Goal: Information Seeking & Learning: Find specific fact

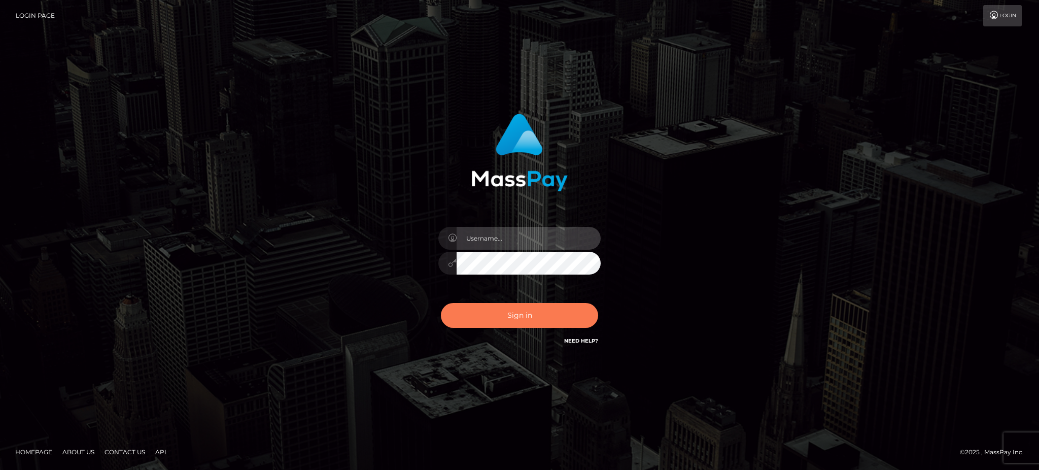
type input "Gaizelle"
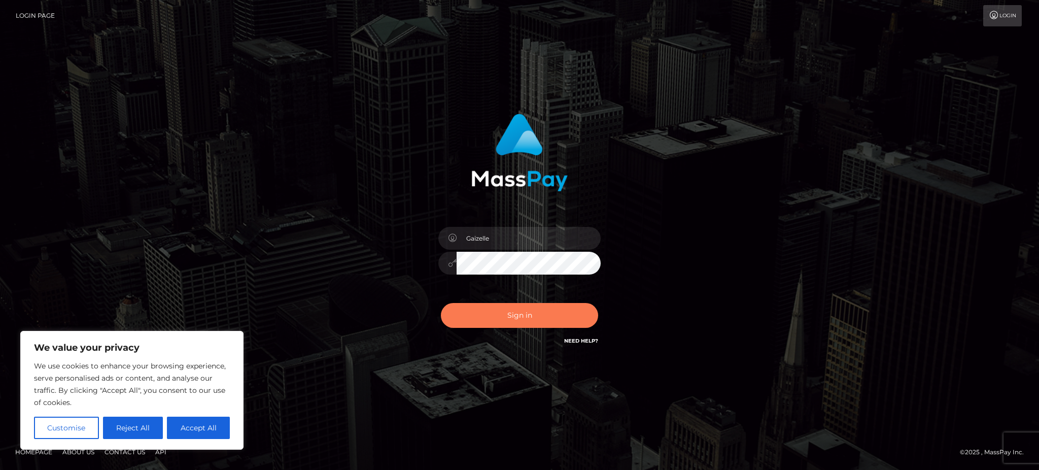
click at [493, 320] on button "Sign in" at bounding box center [519, 315] width 157 height 25
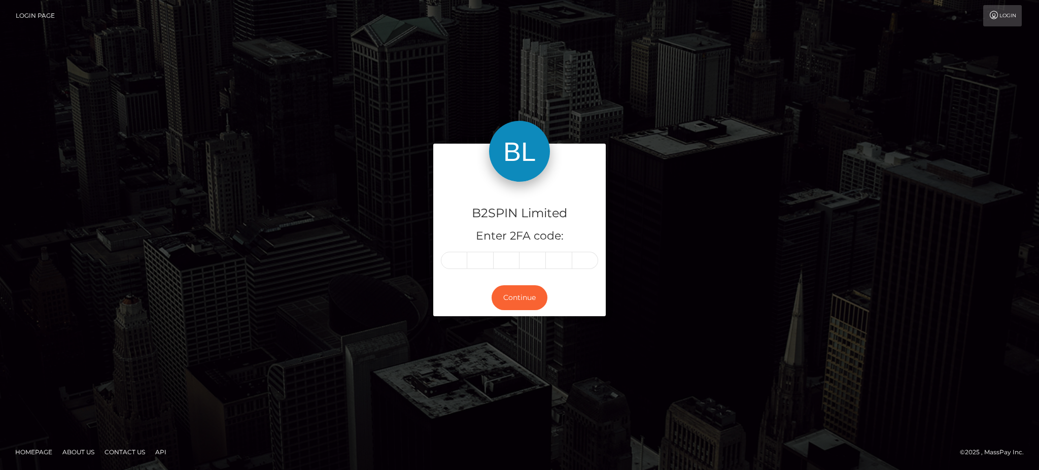
click at [465, 249] on div "B2SPIN Limited Enter 2FA code:" at bounding box center [519, 230] width 173 height 97
click at [456, 270] on div "B2SPIN Limited Enter 2FA code:" at bounding box center [519, 230] width 173 height 97
click at [454, 262] on input "text" at bounding box center [454, 260] width 26 height 17
type input "6"
type input "1"
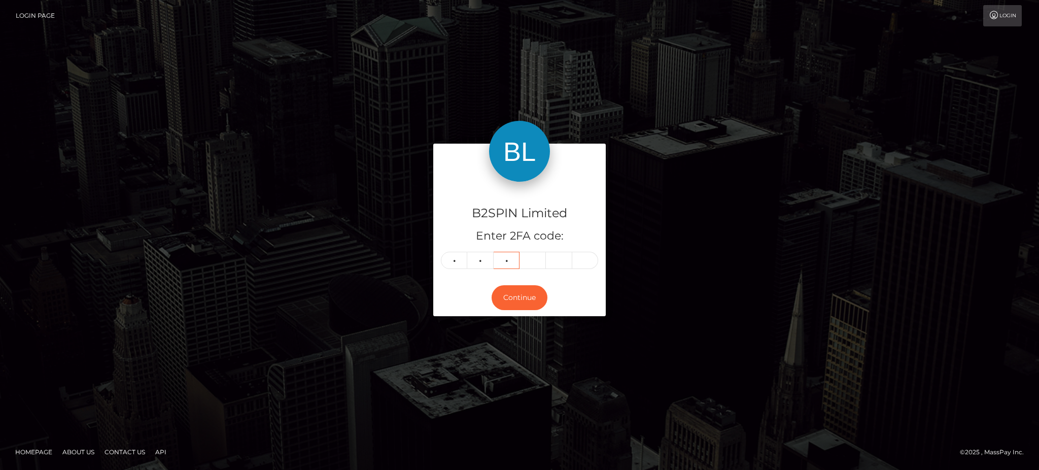
type input "7"
type input "8"
type input "3"
type input "5"
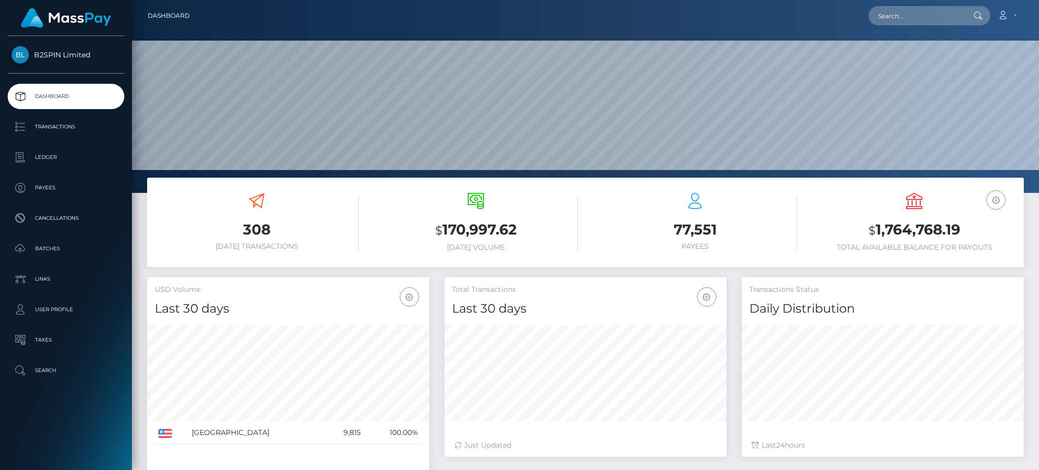
scroll to position [180, 282]
click at [875, 7] on input "text" at bounding box center [916, 15] width 95 height 19
click at [890, 17] on input "text" at bounding box center [916, 15] width 95 height 19
paste input "20a50c27-3829-4519-9587-24bfc8f5c713"
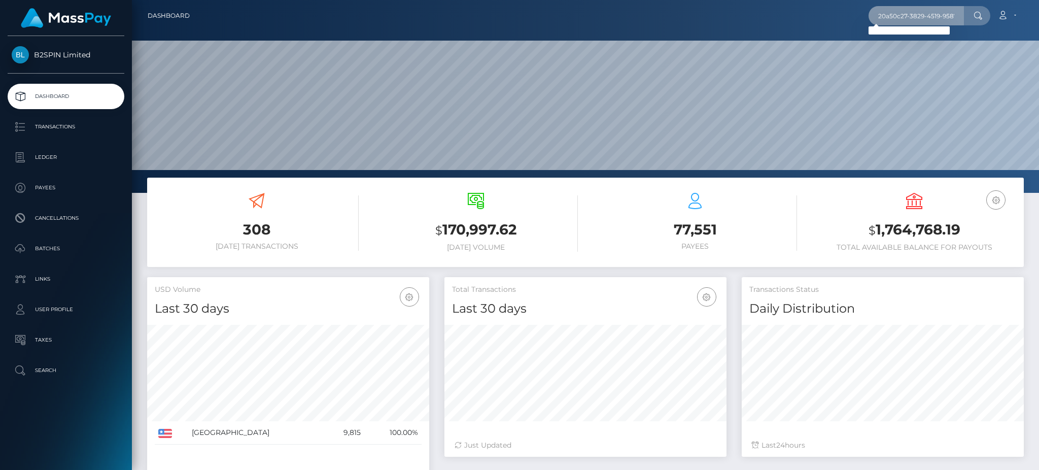
click at [894, 10] on input "20a50c27-3829-4519-9587-24bfc8f5c713" at bounding box center [916, 15] width 95 height 19
paste input "2421806"
type input "2024218063"
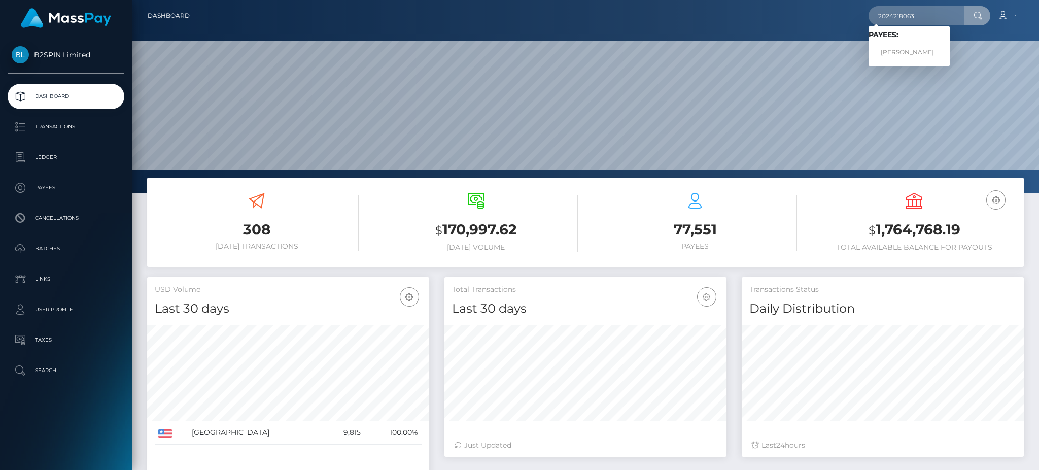
click at [912, 62] on div "Loading... Loading... Payees: CARL LEE COX" at bounding box center [909, 46] width 81 height 40
click at [923, 19] on input "2024218063" at bounding box center [916, 15] width 95 height 19
click at [903, 49] on link "CARL LEE COX" at bounding box center [909, 52] width 81 height 19
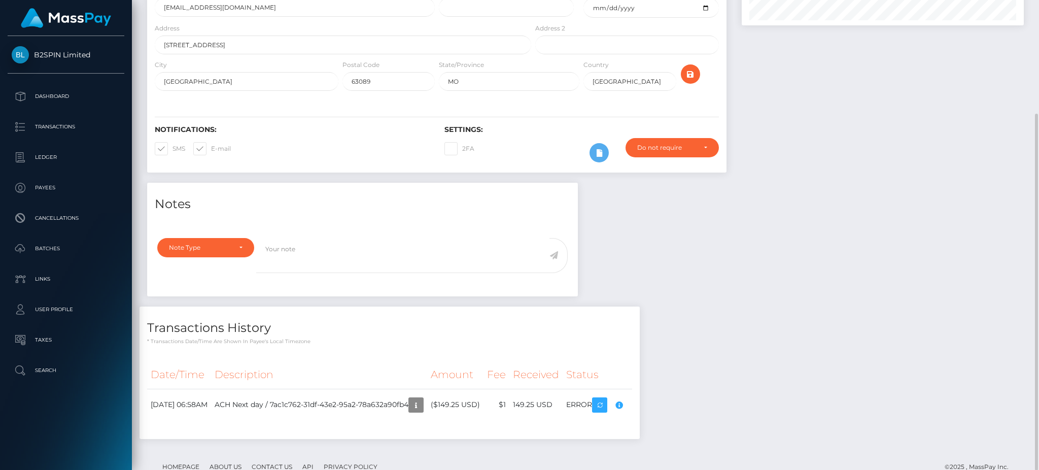
scroll to position [135, 0]
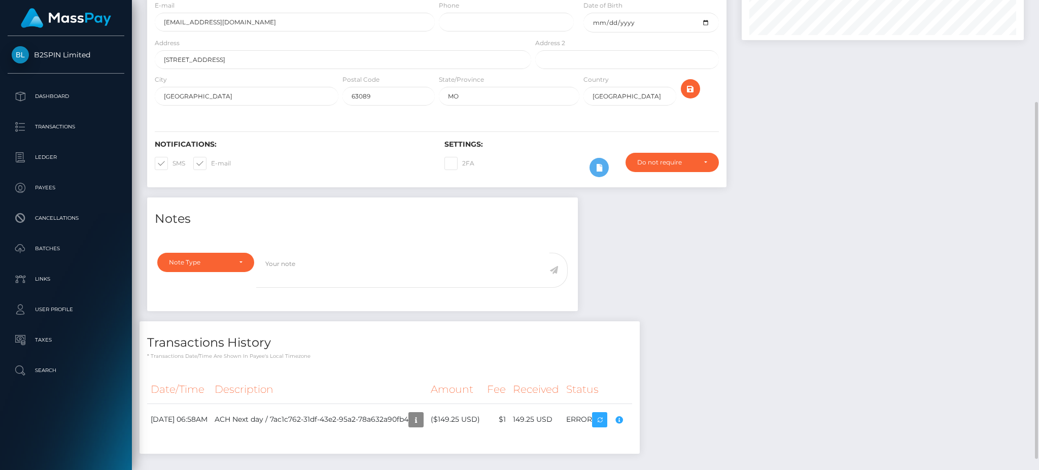
click at [839, 262] on div "Notes Note Type Compliance Clear Compliance General Note Type" at bounding box center [586, 330] width 892 height 266
